Goal: Task Accomplishment & Management: Use online tool/utility

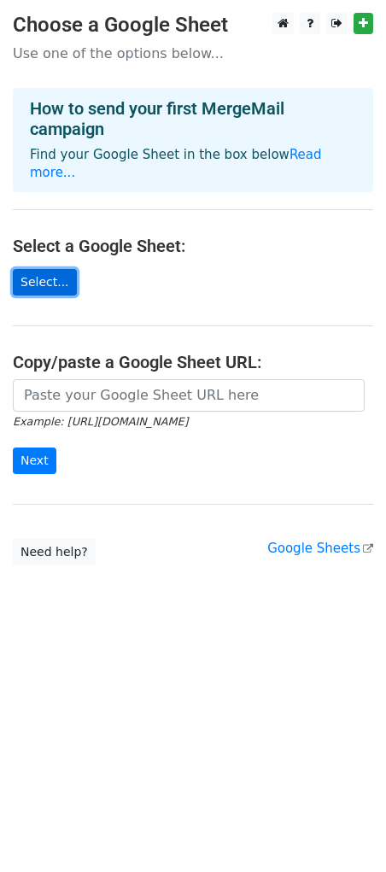
click at [63, 269] on link "Select..." at bounding box center [45, 282] width 64 height 26
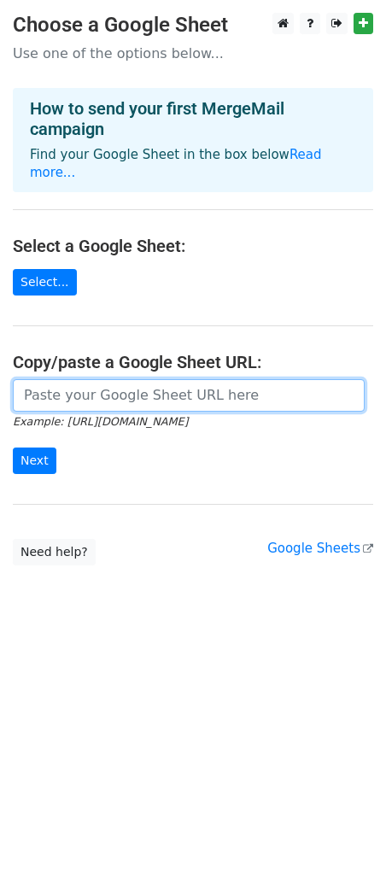
click at [195, 380] on input "url" at bounding box center [189, 395] width 352 height 32
paste input "https://docs.google.com/spreadsheets/d/1X5lHAukQnSZdVaJEAlAOEXpBpi62rJG-/edit?g…"
type input "https://docs.google.com/spreadsheets/d/1X5lHAukQnSZdVaJEAlAOEXpBpi62rJG-/edit?g…"
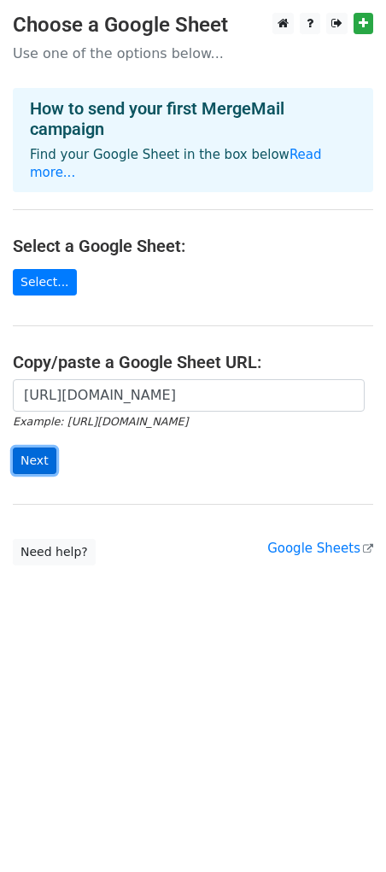
scroll to position [0, 0]
click at [38, 447] on input "Next" at bounding box center [35, 460] width 44 height 26
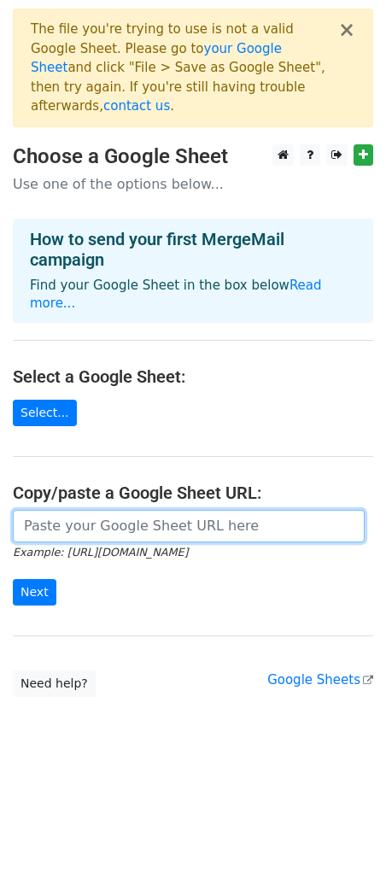
click at [134, 510] on input "url" at bounding box center [189, 526] width 352 height 32
paste input "https://docs.google.com/spreadsheets/d/1zZ_xYJpNyd-rA_bGiJhmT2VyOXjKLLiR-P6H4Z8…"
type input "https://docs.google.com/spreadsheets/d/1zZ_xYJpNyd-rA_bGiJhmT2VyOXjKLLiR-P6H4Z8…"
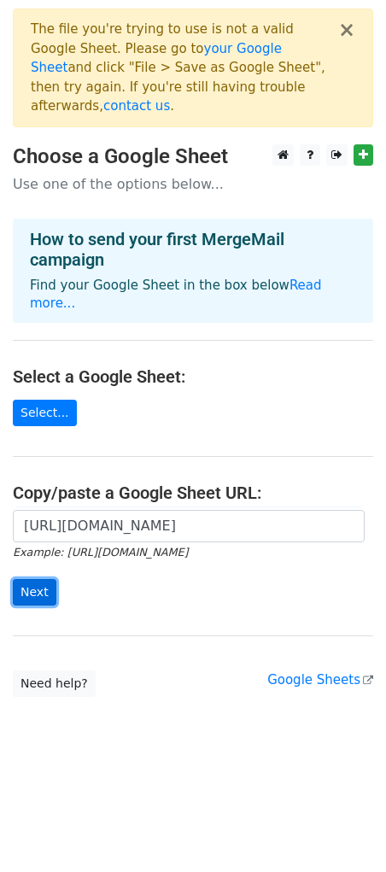
click at [40, 579] on input "Next" at bounding box center [35, 592] width 44 height 26
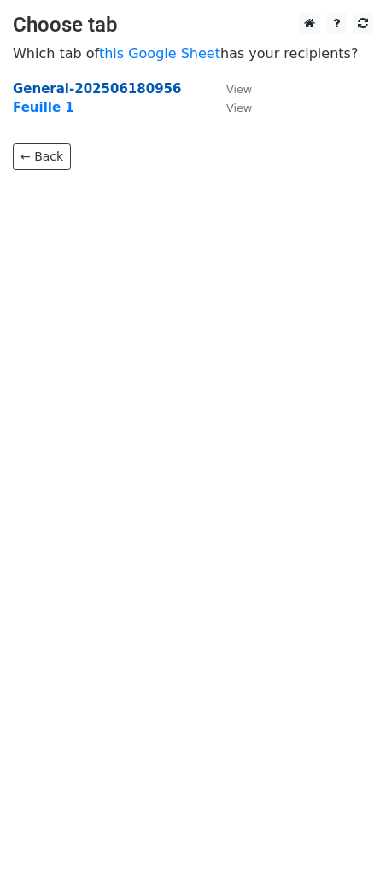
click at [123, 87] on strong "General-202506180956" at bounding box center [97, 88] width 168 height 15
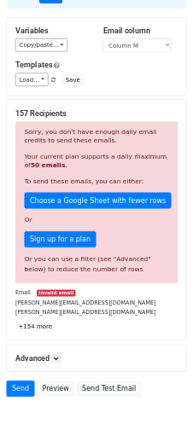
scroll to position [149, 0]
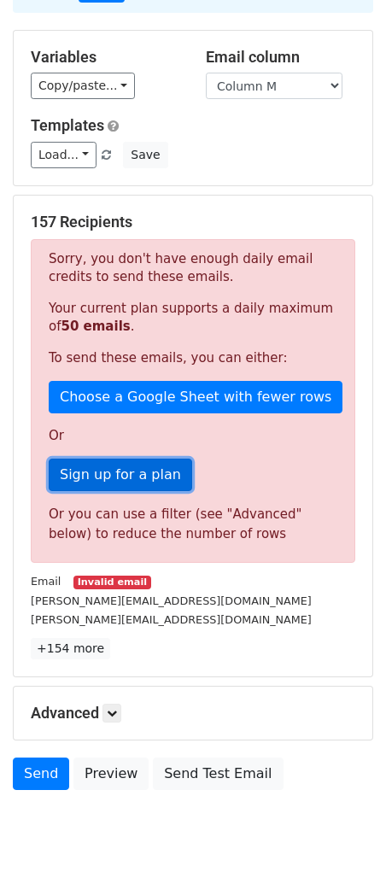
click at [137, 459] on link "Sign up for a plan" at bounding box center [120, 475] width 143 height 32
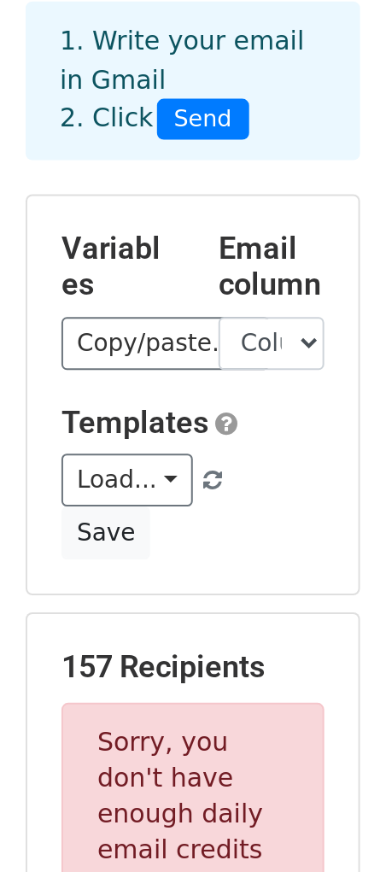
scroll to position [0, 0]
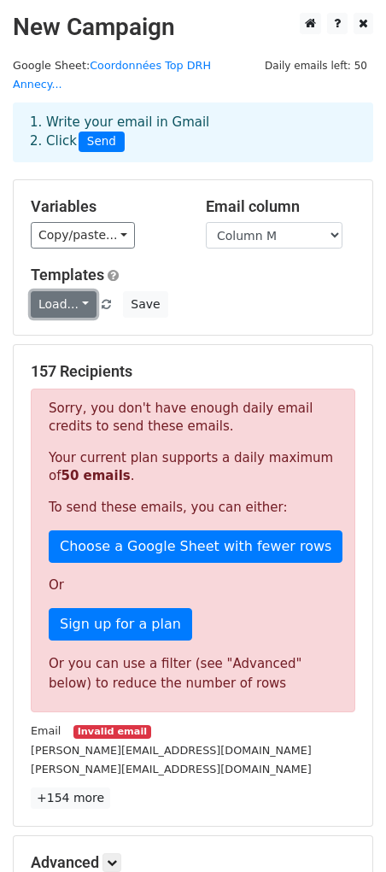
click at [73, 291] on link "Load..." at bounding box center [64, 304] width 66 height 26
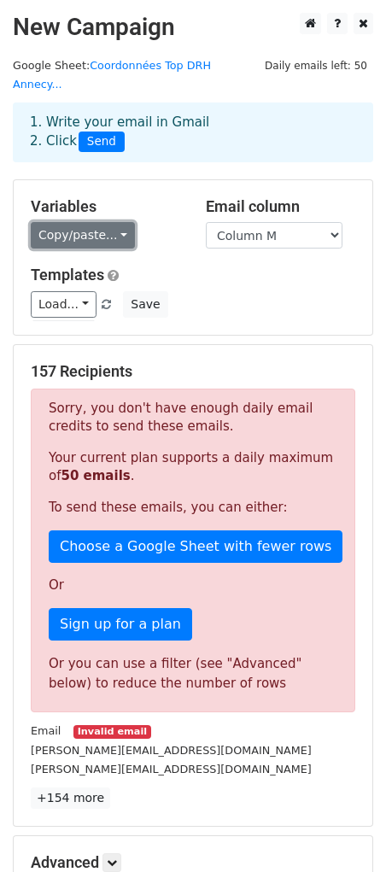
click at [89, 222] on link "Copy/paste..." at bounding box center [83, 235] width 104 height 26
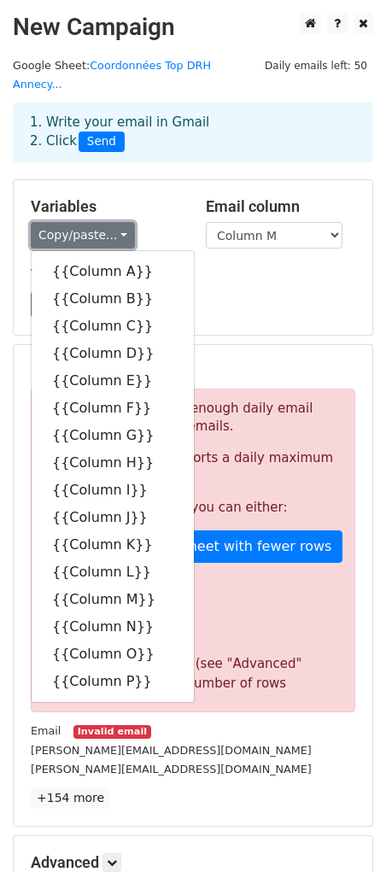
click at [89, 222] on link "Copy/paste..." at bounding box center [83, 235] width 104 height 26
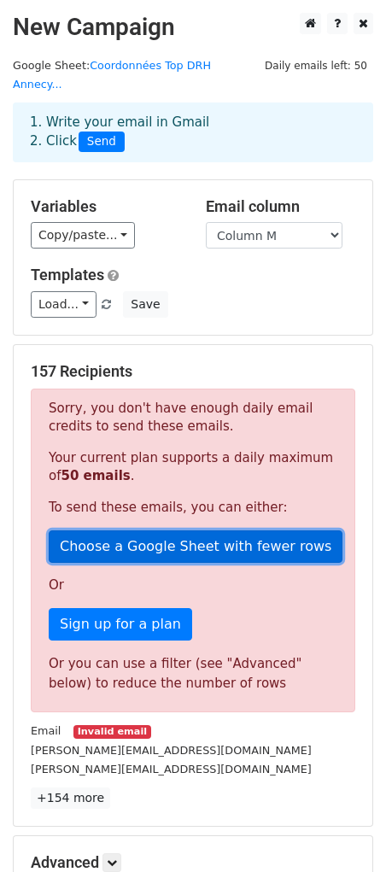
click at [207, 530] on link "Choose a Google Sheet with fewer rows" at bounding box center [196, 546] width 294 height 32
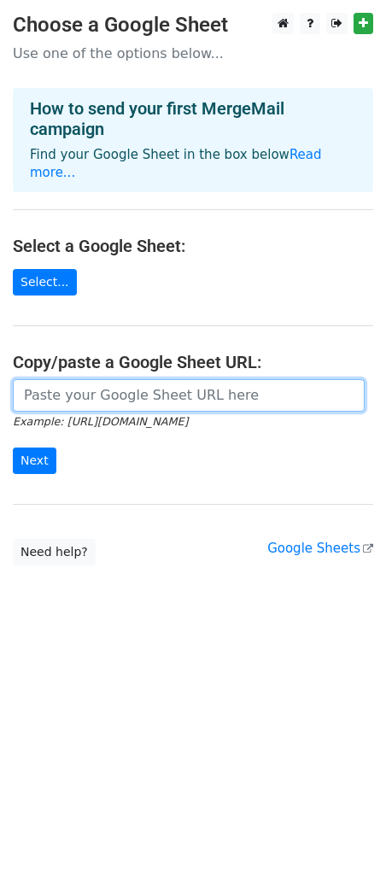
click at [107, 379] on input "url" at bounding box center [189, 395] width 352 height 32
paste input "[URL][DOMAIN_NAME]"
type input "https://docs.google.com/spreadsheets/d/1zZ_xYJpNyd-rA_bGiJhmT2VyOXjKLLiR-P6H4Z8…"
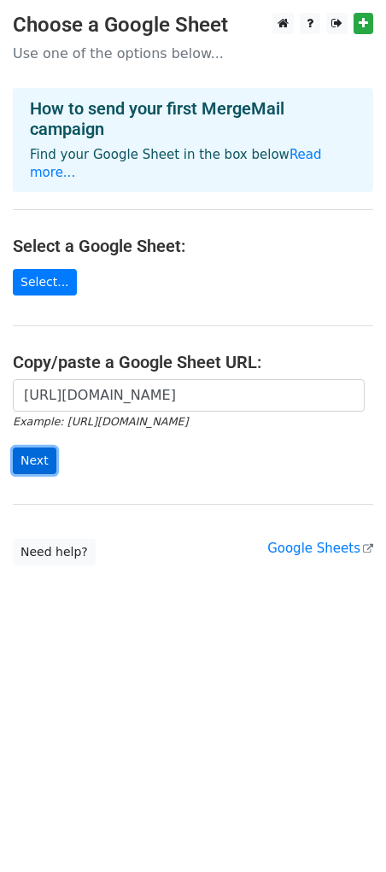
click at [34, 447] on input "Next" at bounding box center [35, 460] width 44 height 26
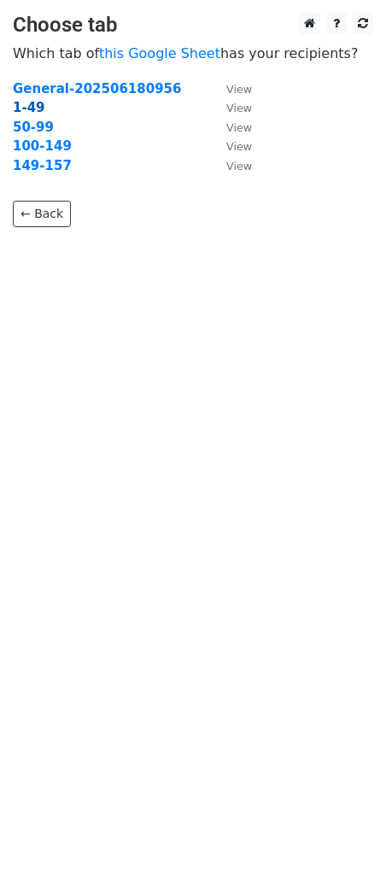
click at [33, 106] on strong "1-49" at bounding box center [29, 107] width 32 height 15
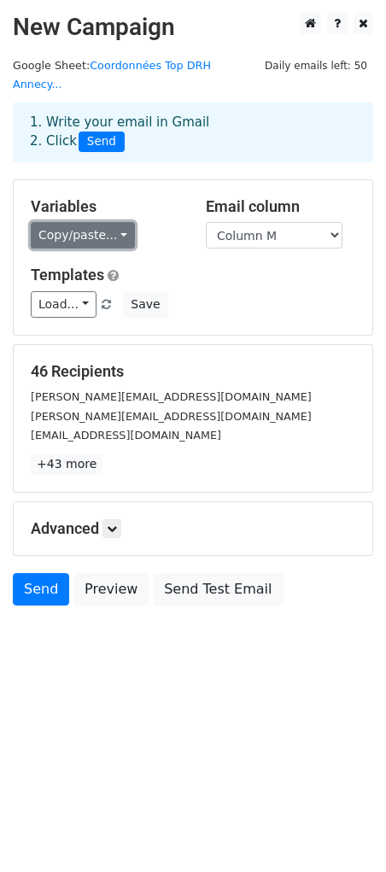
click at [89, 222] on link "Copy/paste..." at bounding box center [83, 235] width 104 height 26
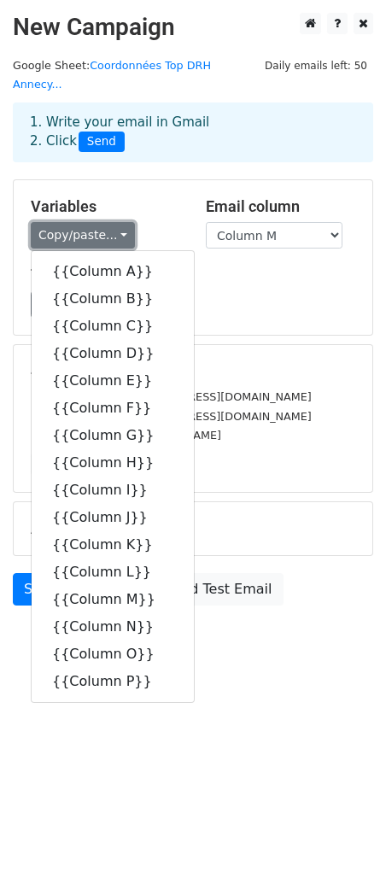
click at [89, 222] on link "Copy/paste..." at bounding box center [83, 235] width 104 height 26
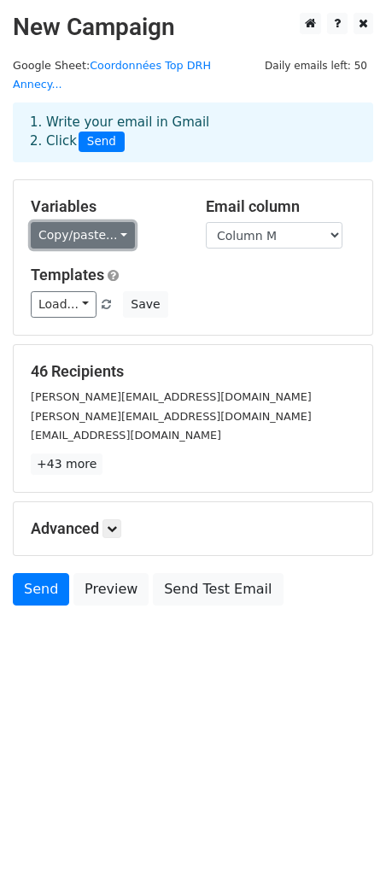
click at [84, 222] on link "Copy/paste..." at bounding box center [83, 235] width 104 height 26
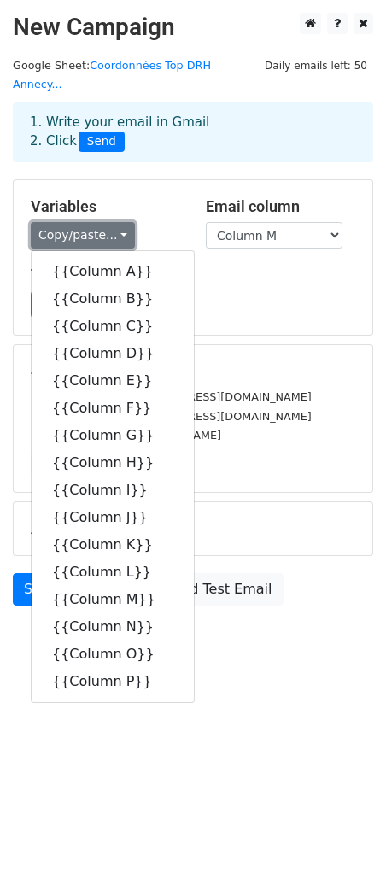
click at [84, 222] on link "Copy/paste..." at bounding box center [83, 235] width 104 height 26
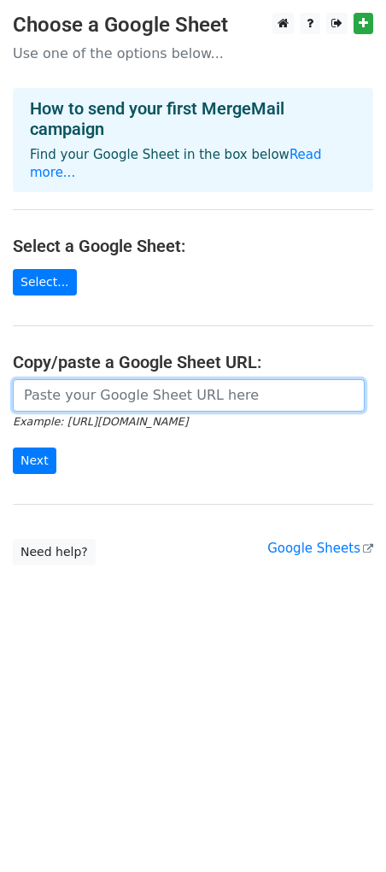
click at [112, 379] on input "url" at bounding box center [189, 395] width 352 height 32
paste input "[URL][DOMAIN_NAME]"
type input "[URL][DOMAIN_NAME]"
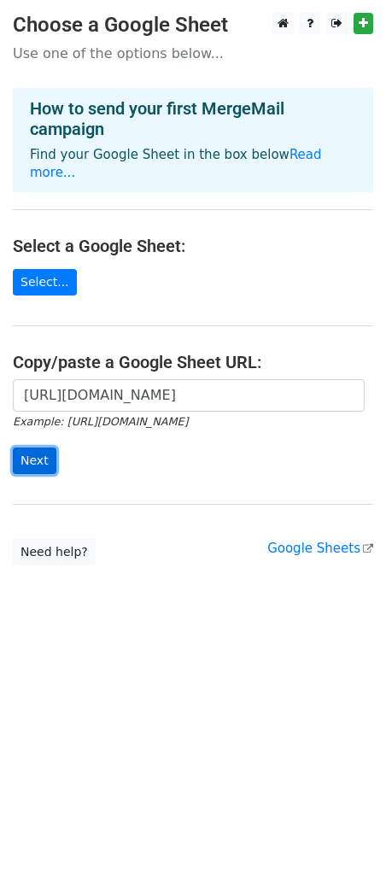
click at [43, 447] on input "Next" at bounding box center [35, 460] width 44 height 26
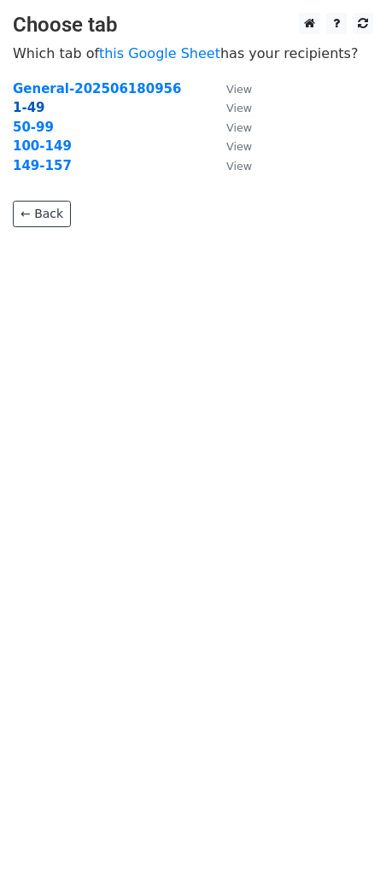
click at [33, 105] on strong "1-49" at bounding box center [29, 107] width 32 height 15
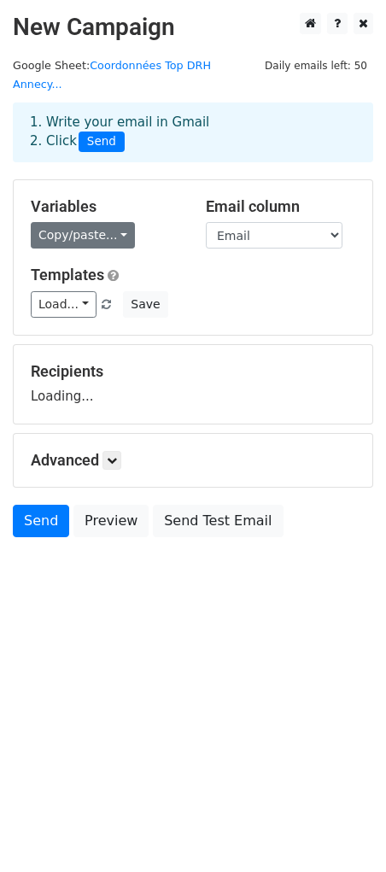
click at [121, 226] on link "Copy/paste..." at bounding box center [83, 235] width 104 height 26
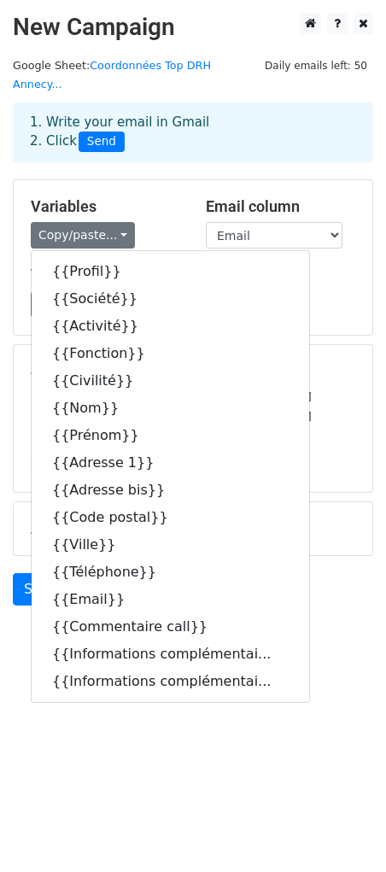
click at [385, 389] on main "New Campaign Daily emails left: 50 Google Sheet: Coordonnées Top DRH Annecy...…" at bounding box center [193, 313] width 386 height 601
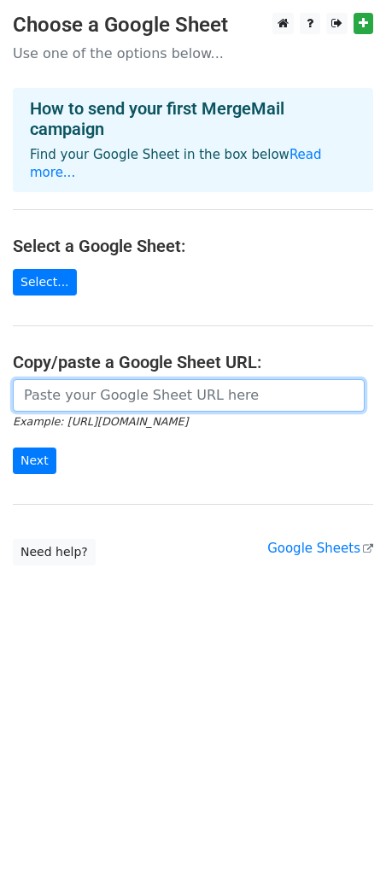
click at [157, 379] on input "url" at bounding box center [189, 395] width 352 height 32
paste input "[URL][DOMAIN_NAME]"
type input "[URL][DOMAIN_NAME]"
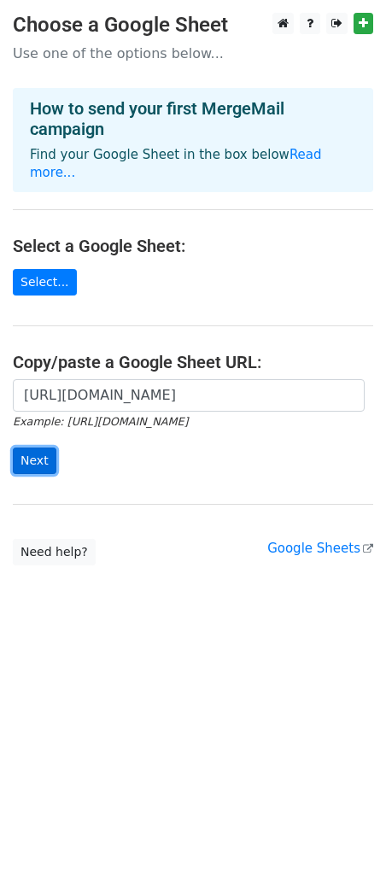
scroll to position [0, 0]
click at [40, 447] on input "Next" at bounding box center [35, 460] width 44 height 26
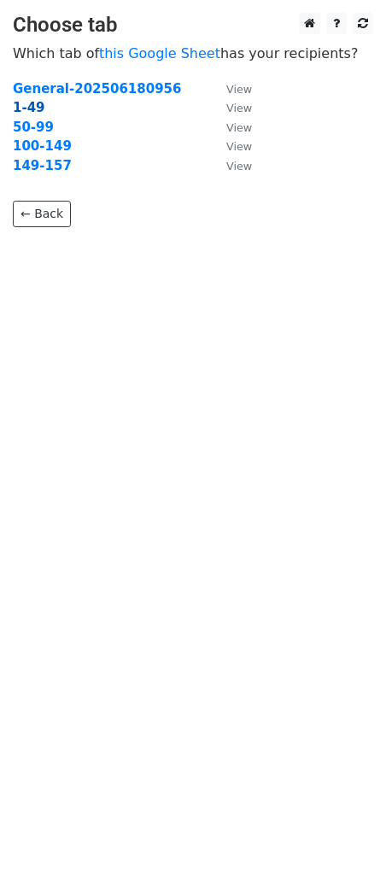
click at [32, 110] on strong "1-49" at bounding box center [29, 107] width 32 height 15
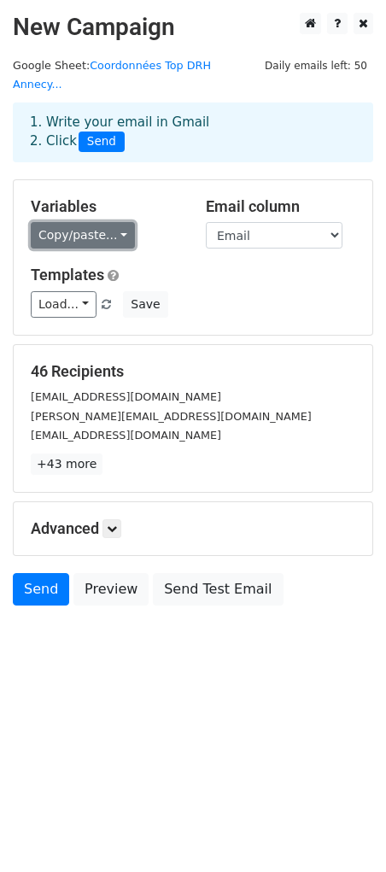
click at [77, 222] on link "Copy/paste..." at bounding box center [83, 235] width 104 height 26
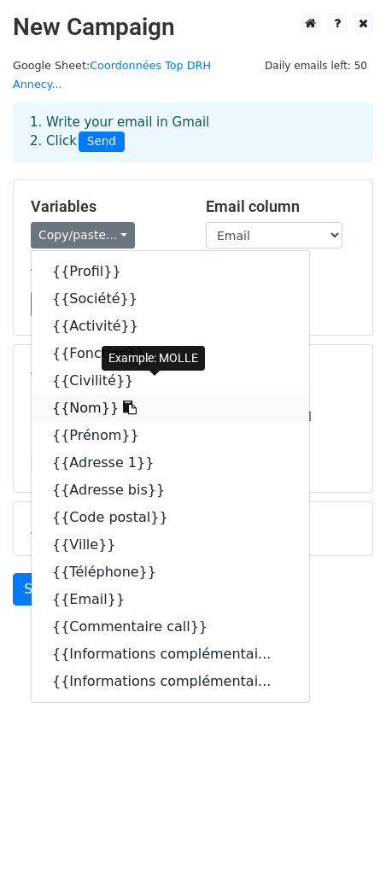
click at [74, 395] on link "{{Nom}}" at bounding box center [171, 408] width 278 height 27
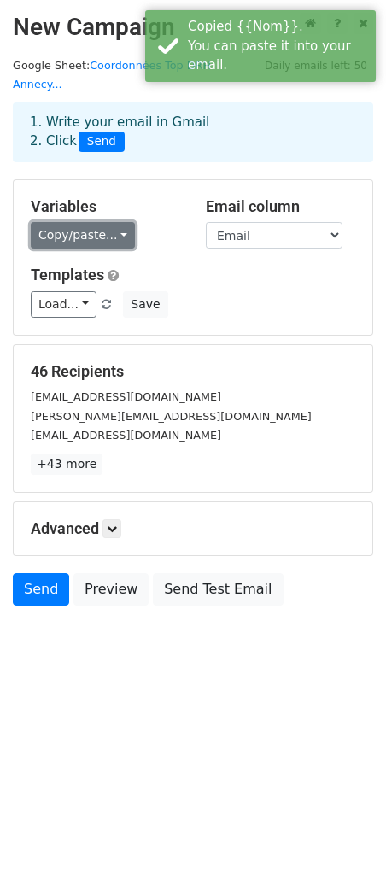
click at [98, 222] on link "Copy/paste..." at bounding box center [83, 235] width 104 height 26
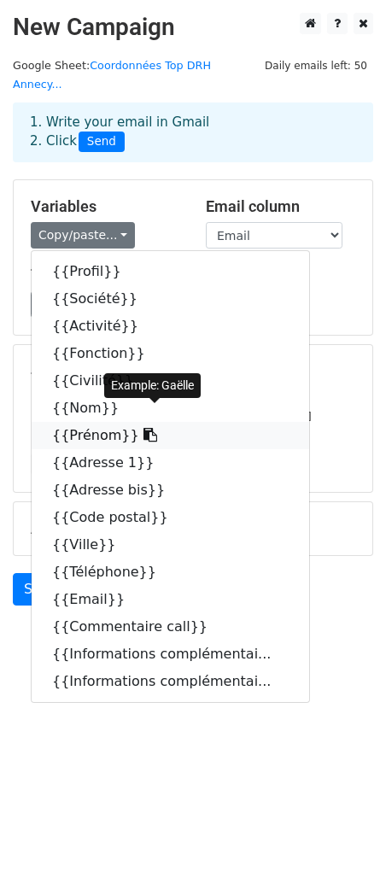
click at [91, 422] on link "{{Prénom}}" at bounding box center [171, 435] width 278 height 27
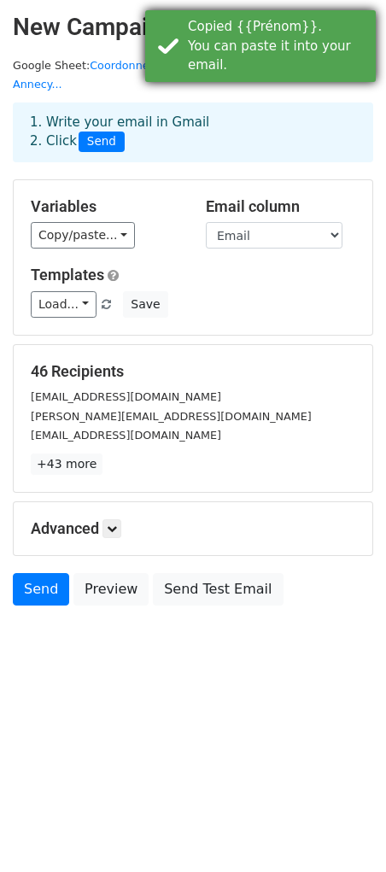
click at [223, 38] on div "Copied {{Prénom}}. You can paste it into your email." at bounding box center [278, 46] width 181 height 58
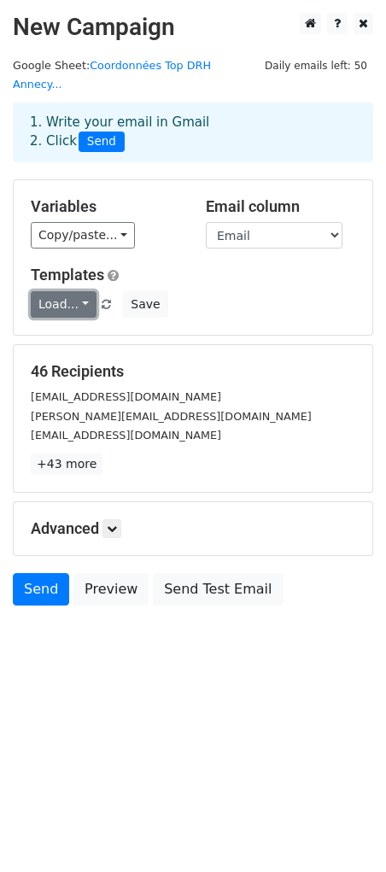
click at [61, 291] on link "Load..." at bounding box center [64, 304] width 66 height 26
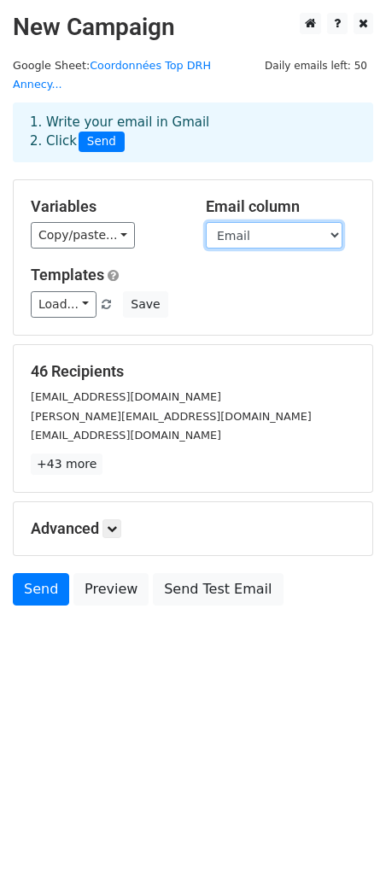
click at [339, 222] on select "Profil Société Activité Fonction Civilité Nom Prénom Adresse 1 Adresse bis Code…" at bounding box center [274, 235] width 137 height 26
click at [114, 519] on link at bounding box center [111, 528] width 19 height 19
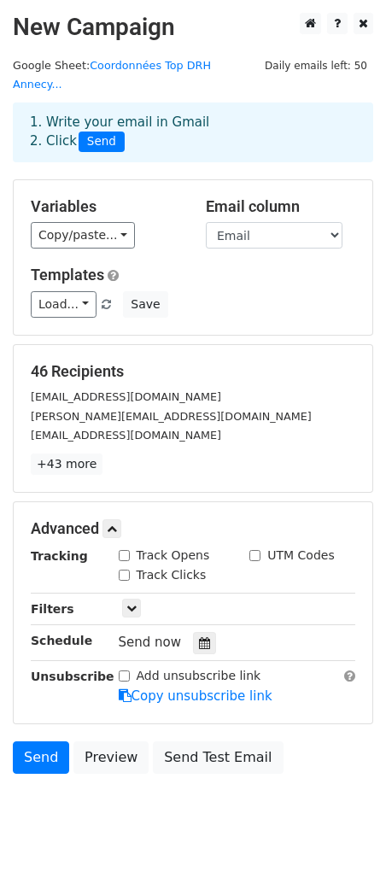
click at [124, 550] on input "Track Opens" at bounding box center [124, 555] width 11 height 11
checkbox input "true"
click at [128, 570] on input "Track Clicks" at bounding box center [124, 575] width 11 height 11
checkbox input "true"
click at [130, 603] on icon at bounding box center [131, 608] width 10 height 10
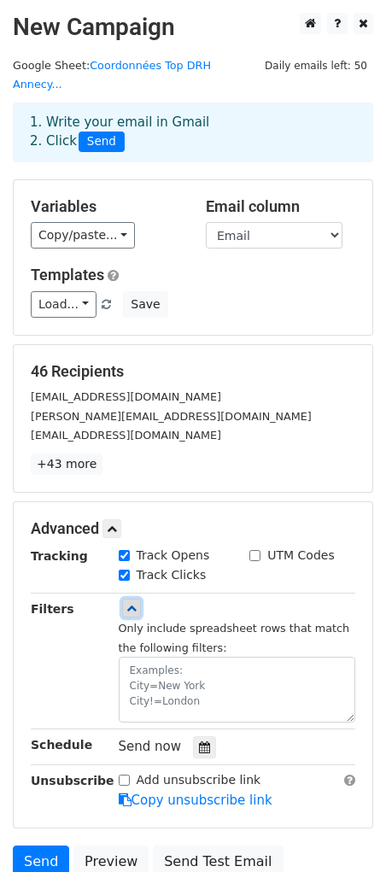
click at [130, 603] on icon at bounding box center [131, 608] width 10 height 10
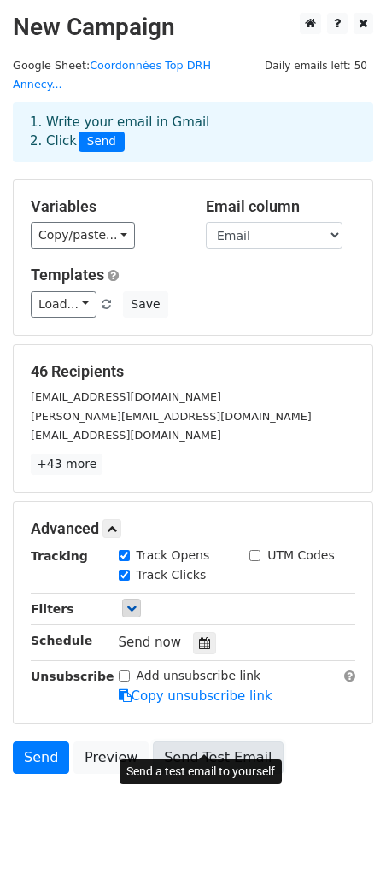
click at [215, 741] on link "Send Test Email" at bounding box center [218, 757] width 130 height 32
